Goal: Information Seeking & Learning: Find specific fact

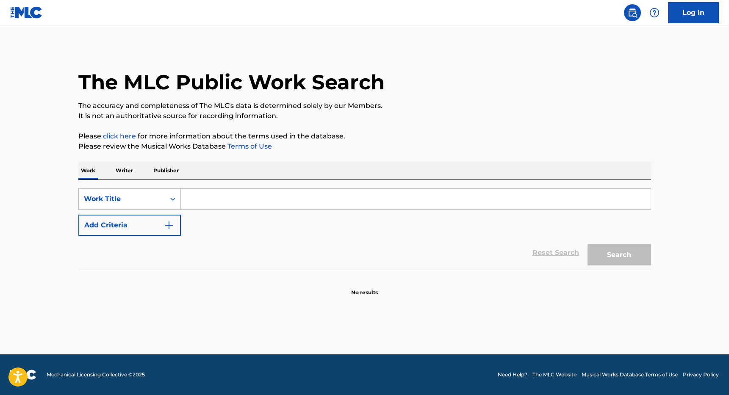
click at [215, 198] on input "Search Form" at bounding box center [416, 199] width 470 height 20
paste input "Outta Love Again"
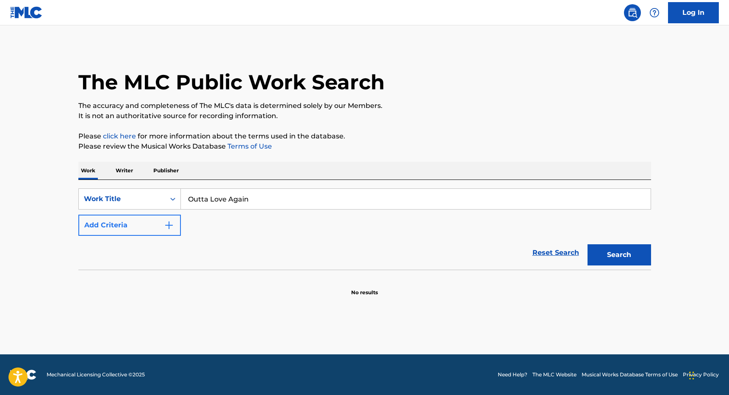
type input "Outta Love Again"
click at [149, 223] on button "Add Criteria" at bounding box center [129, 225] width 103 height 21
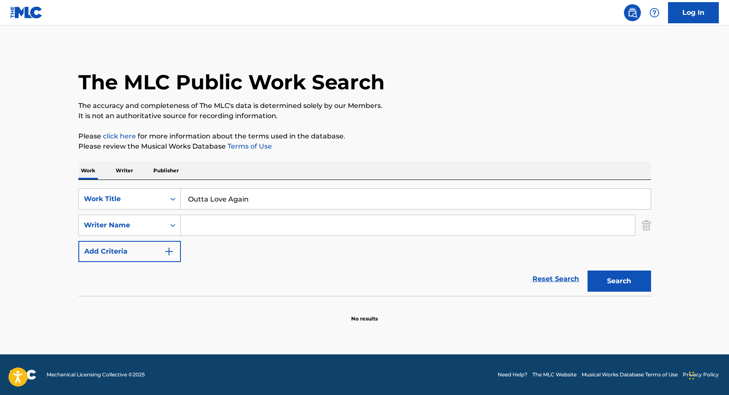
click at [202, 220] on input "Search Form" at bounding box center [408, 225] width 454 height 20
type input "h"
type input "[PERSON_NAME]"
click at [615, 273] on button "Search" at bounding box center [620, 281] width 64 height 21
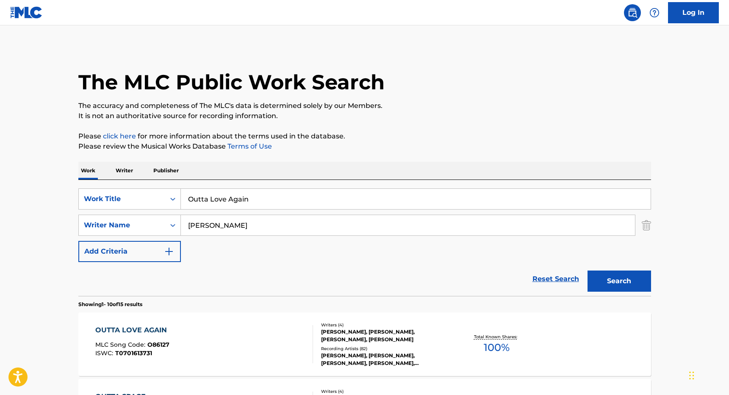
click at [220, 326] on div "OUTTA LOVE AGAIN MLC Song Code : O86127 ISWC : T0701613731" at bounding box center [204, 345] width 218 height 38
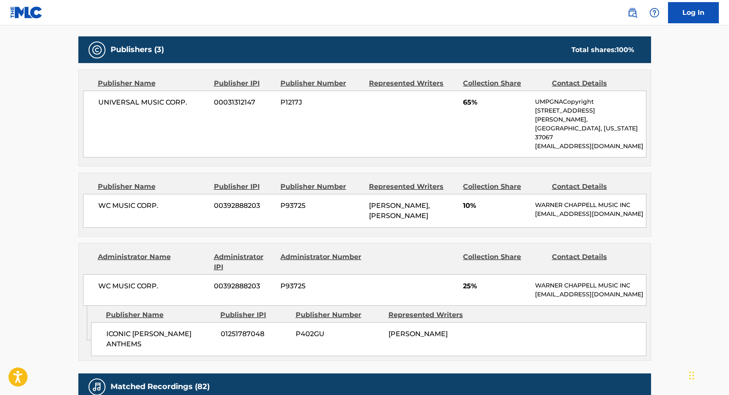
scroll to position [441, 0]
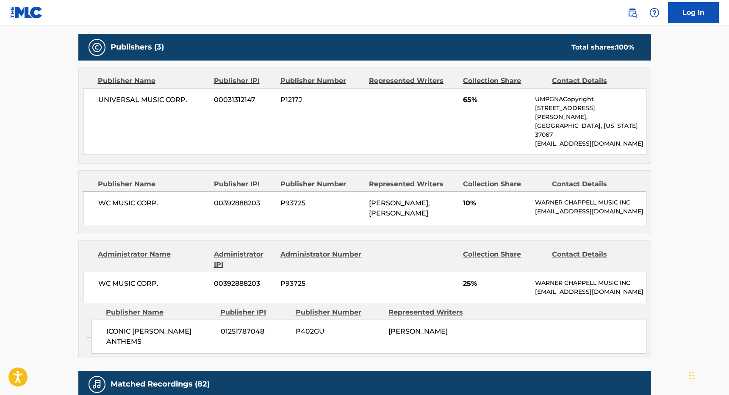
click at [40, 151] on main "< Back to public search results Copy work link OUTTA LOVE AGAIN Work Detail Mem…" at bounding box center [364, 136] width 729 height 1103
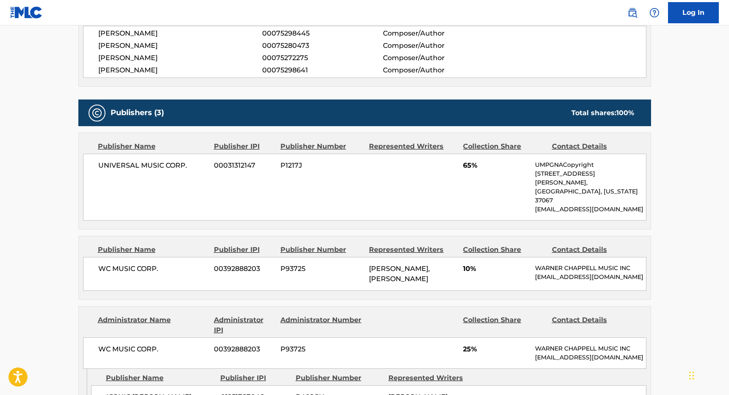
scroll to position [381, 0]
